Goal: Task Accomplishment & Management: Complete application form

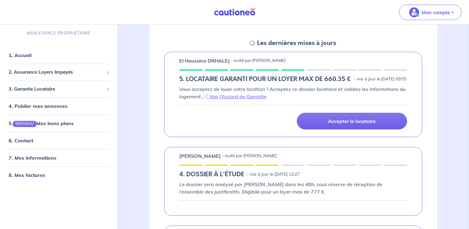
scroll to position [92, 0]
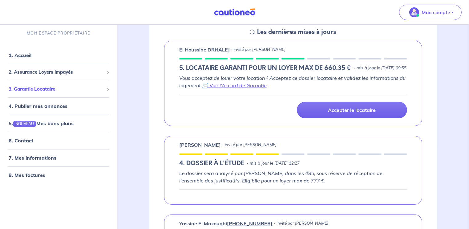
click at [18, 87] on span "3. Garantie Locataire" at bounding box center [56, 89] width 95 height 7
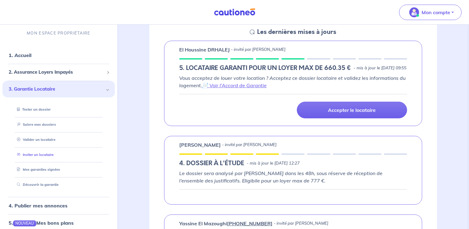
click at [35, 152] on link "Inviter un locataire" at bounding box center [33, 154] width 39 height 4
select select "FR"
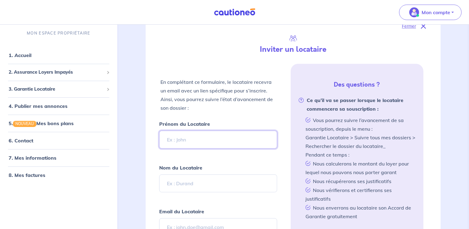
click at [216, 142] on input "Prénom du Locataire" at bounding box center [218, 139] width 118 height 18
type input "[PERSON_NAME]"
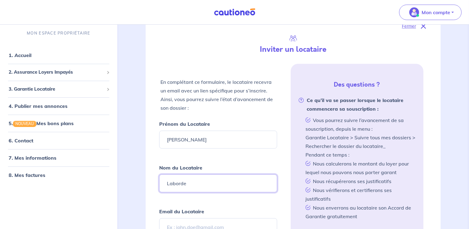
type input "Laborde"
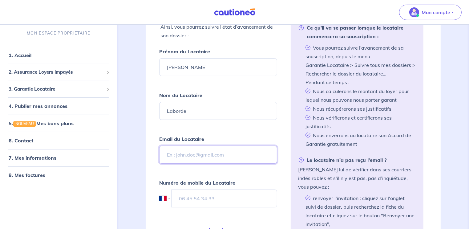
scroll to position [215, 0]
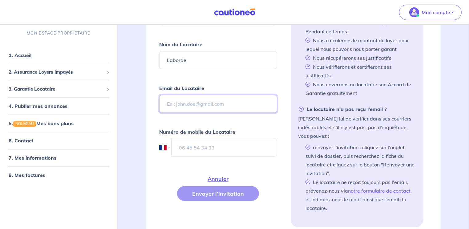
click at [169, 106] on input "Email du Locataire" at bounding box center [218, 104] width 118 height 18
click at [177, 106] on input "Email du Locataire" at bounding box center [218, 104] width 118 height 18
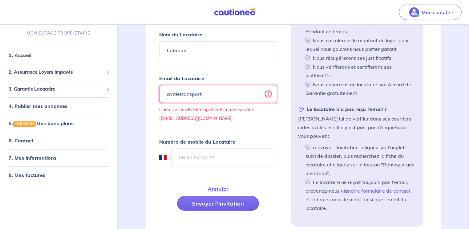
click at [236, 91] on input "avriletransport" at bounding box center [218, 94] width 118 height 18
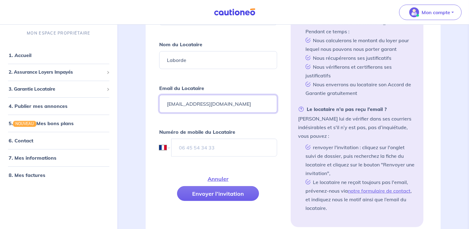
type input "[EMAIL_ADDRESS][DOMAIN_NAME]"
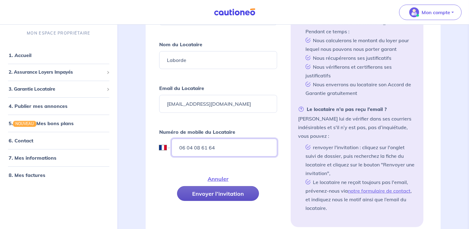
type input "06 04 08 61 64"
click at [205, 192] on button "Envoyer l’invitation" at bounding box center [218, 193] width 82 height 15
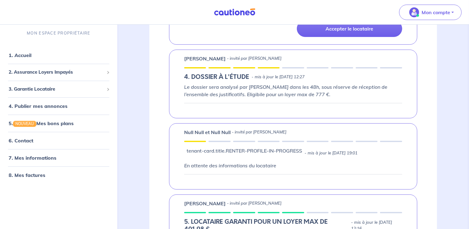
scroll to position [62, 0]
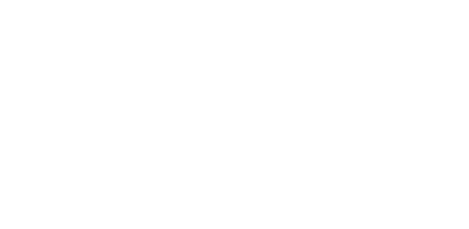
select select "FR"
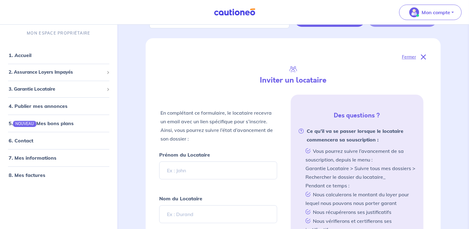
click at [190, 94] on div "Fermer Inviter un locataire En complétant ce formulaire, le locataire recevra u…" at bounding box center [293, 216] width 295 height 357
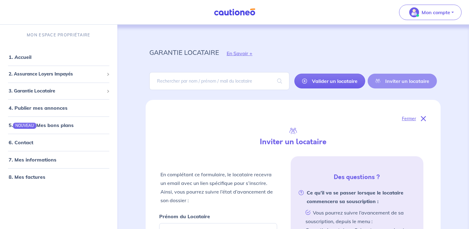
click at [422, 118] on icon at bounding box center [423, 118] width 5 height 5
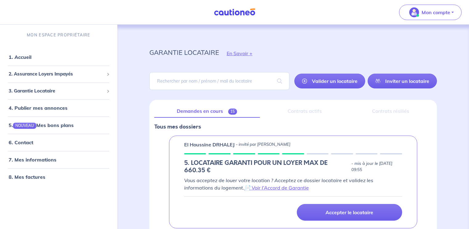
click at [309, 114] on div "Contrats actifs" at bounding box center [305, 111] width 80 height 13
click at [30, 89] on span "3. Garantie Locataire" at bounding box center [56, 90] width 95 height 7
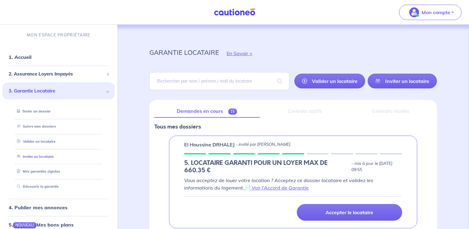
click at [40, 158] on link "Inviter un locataire" at bounding box center [33, 156] width 39 height 4
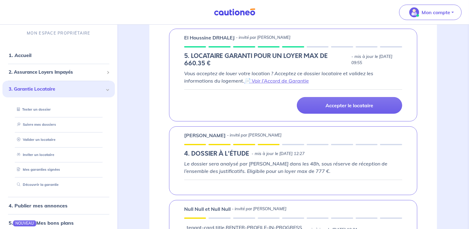
scroll to position [31, 0]
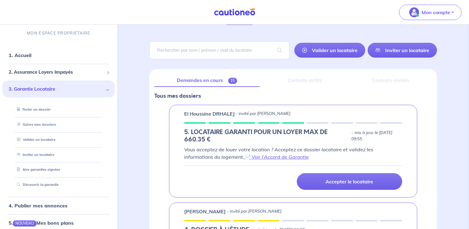
click at [25, 109] on link "Tester un dossier" at bounding box center [32, 109] width 36 height 4
